Goal: Task Accomplishment & Management: Manage account settings

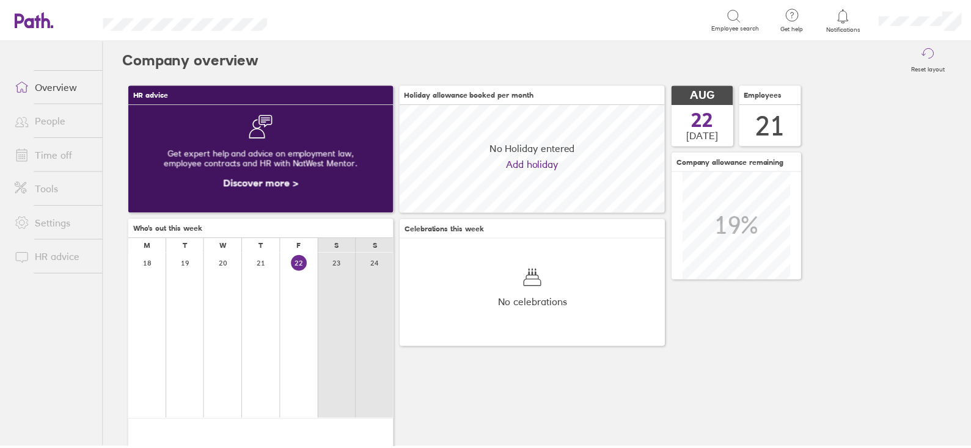
scroll to position [108, 267]
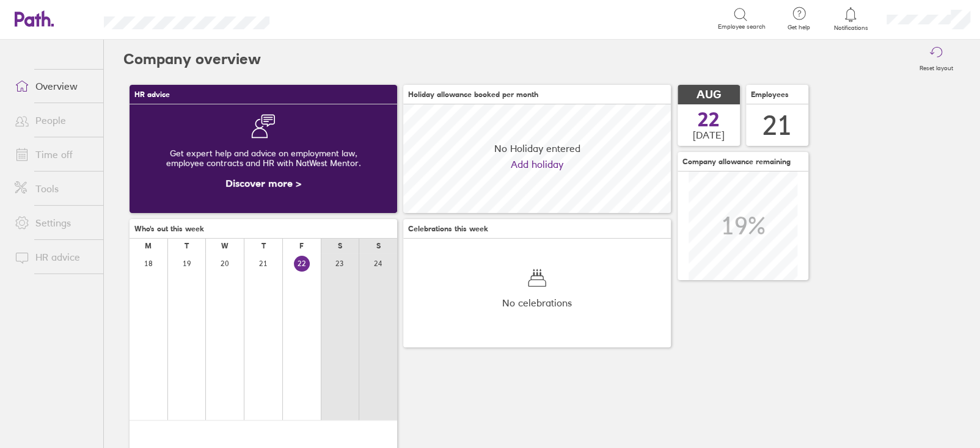
click at [35, 147] on link "Time off" at bounding box center [54, 154] width 98 height 24
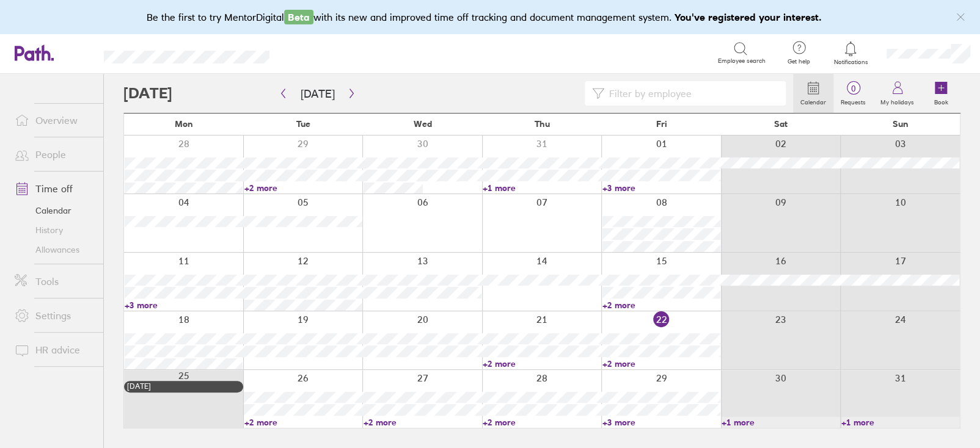
click at [267, 420] on link "+2 more" at bounding box center [303, 422] width 118 height 11
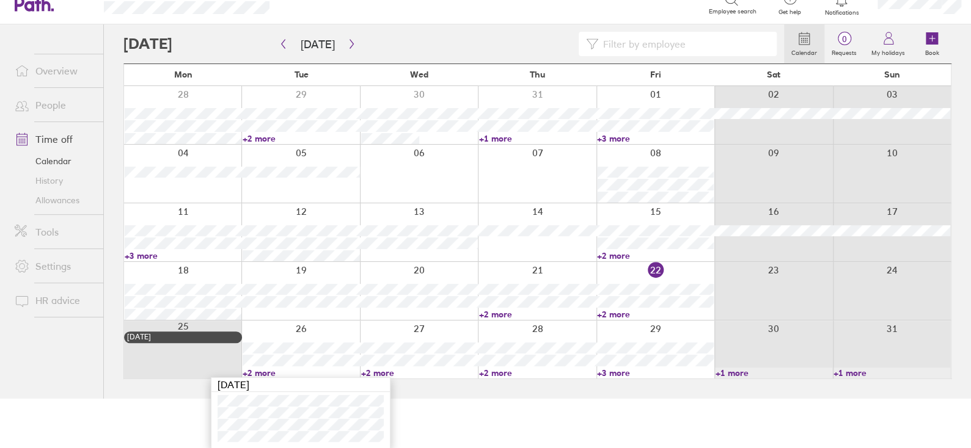
click at [373, 372] on link "+2 more" at bounding box center [419, 373] width 117 height 11
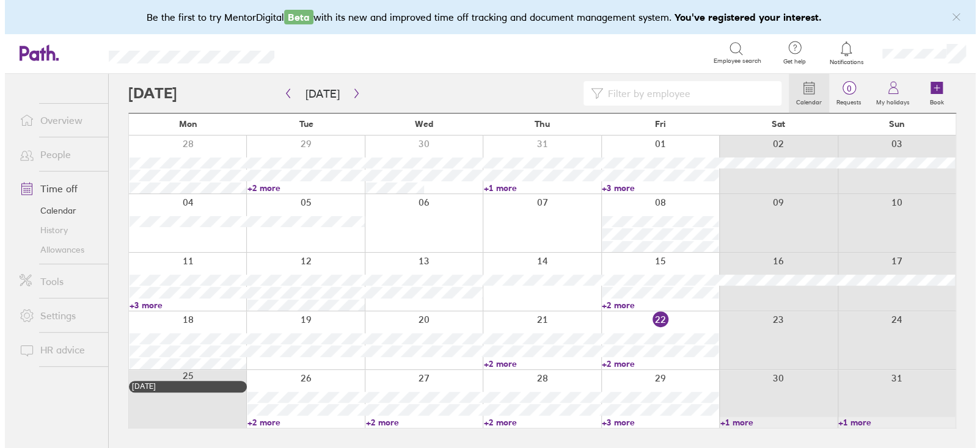
scroll to position [0, 0]
